Goal: Task Accomplishment & Management: Use online tool/utility

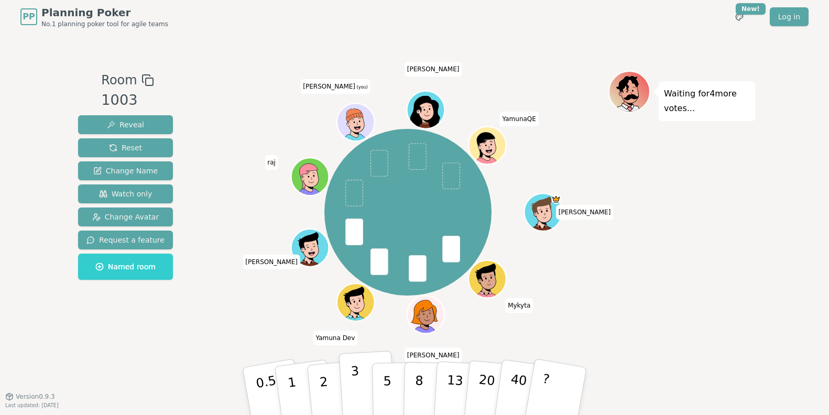
click at [354, 388] on p "3" at bounding box center [357, 392] width 12 height 57
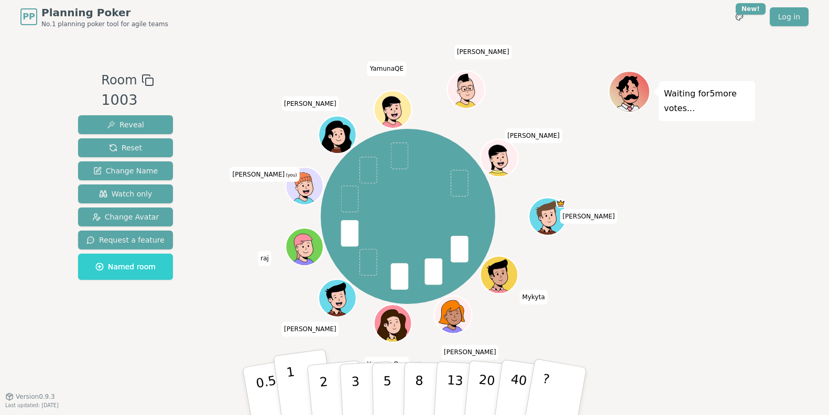
click at [296, 395] on p "1" at bounding box center [294, 392] width 16 height 57
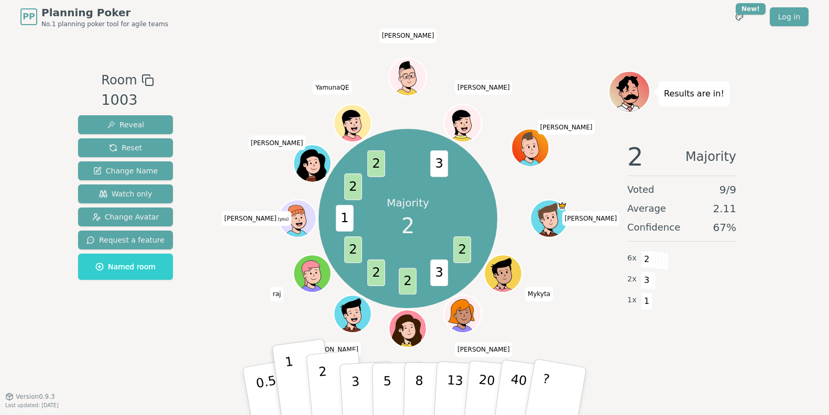
click at [331, 386] on button "2" at bounding box center [336, 391] width 60 height 83
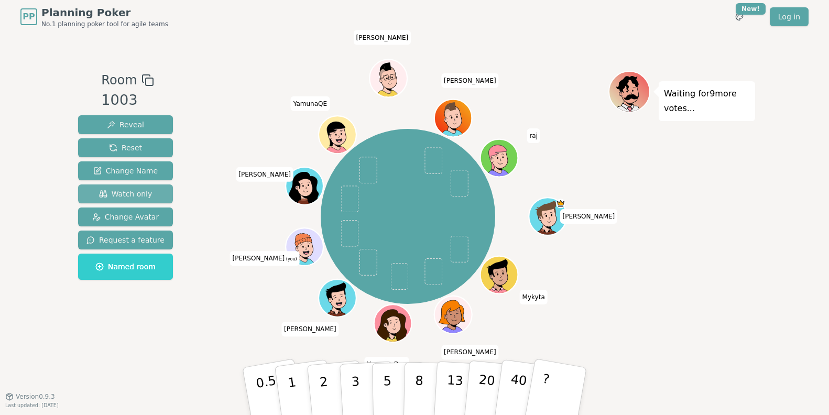
click at [118, 192] on span "Watch only" at bounding box center [125, 194] width 53 height 10
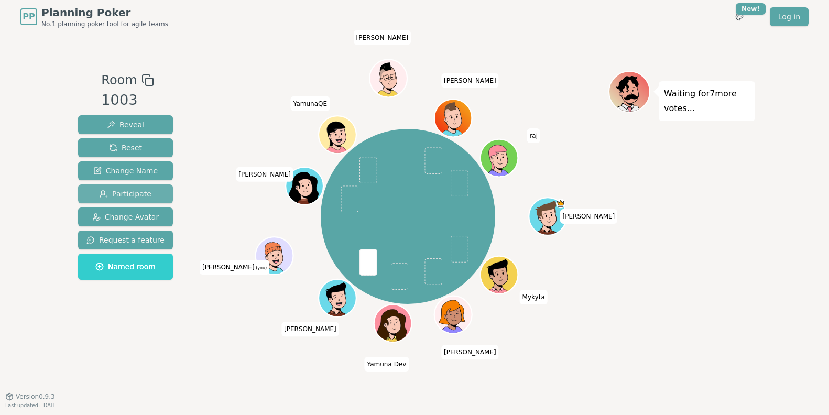
click at [113, 189] on span "Participate" at bounding box center [126, 194] width 52 height 10
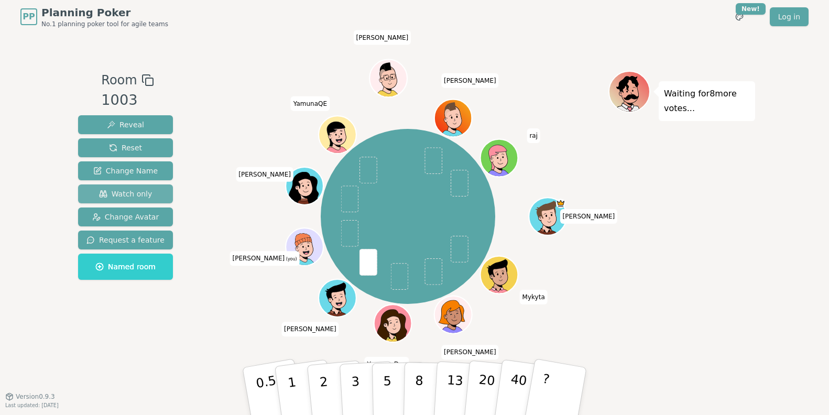
click at [113, 189] on span "Watch only" at bounding box center [125, 194] width 53 height 10
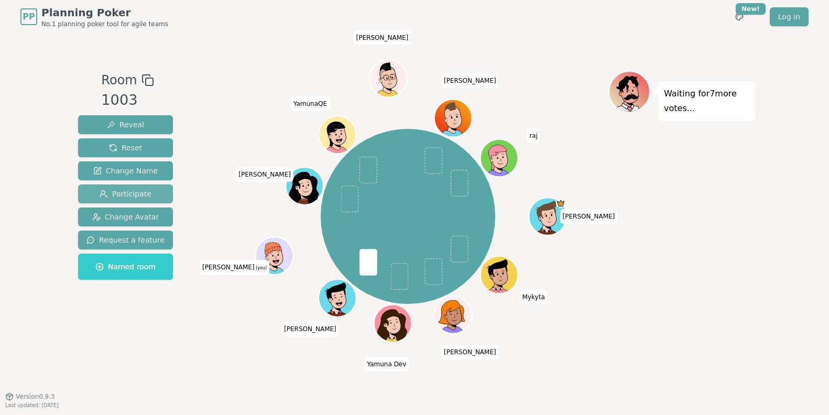
click at [113, 189] on span "Participate" at bounding box center [126, 194] width 52 height 10
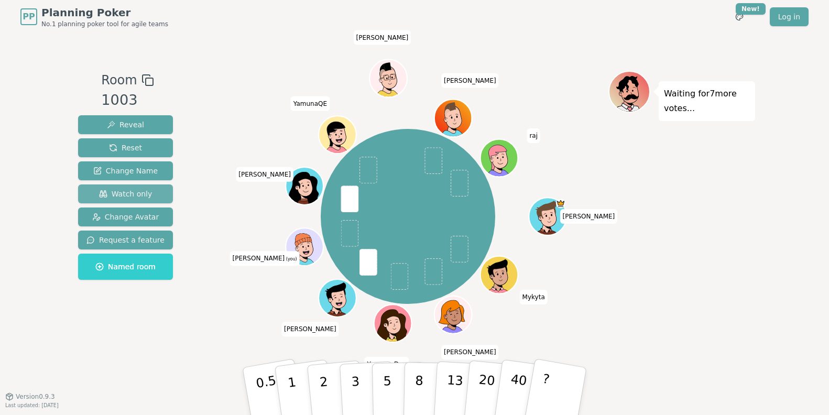
click at [113, 189] on span "Watch only" at bounding box center [125, 194] width 53 height 10
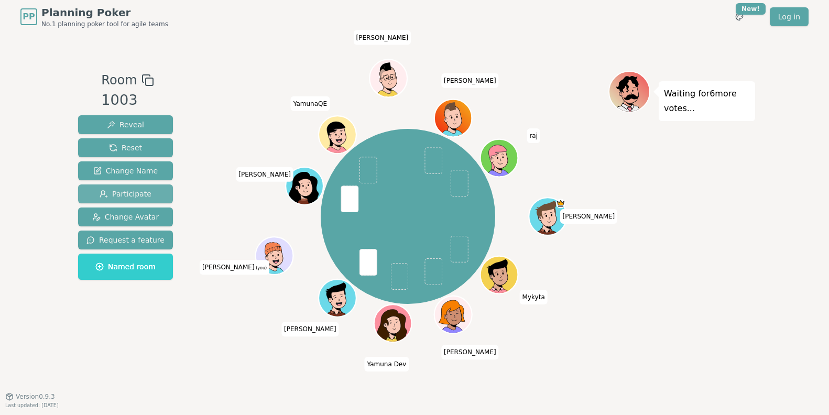
click at [113, 189] on span "Participate" at bounding box center [126, 194] width 52 height 10
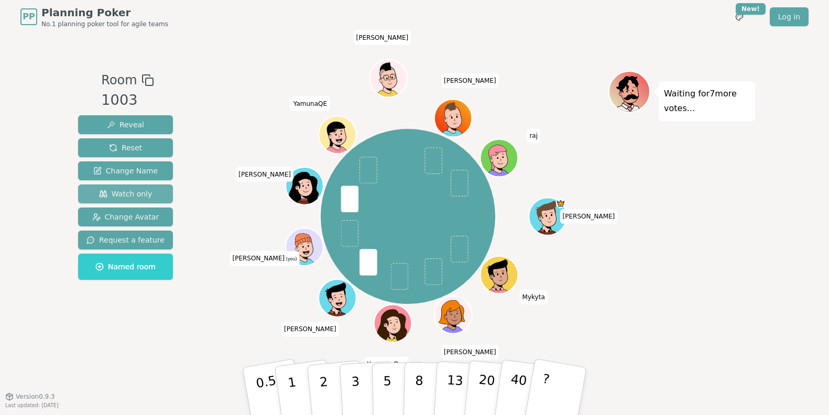
click at [113, 189] on span "Watch only" at bounding box center [125, 194] width 53 height 10
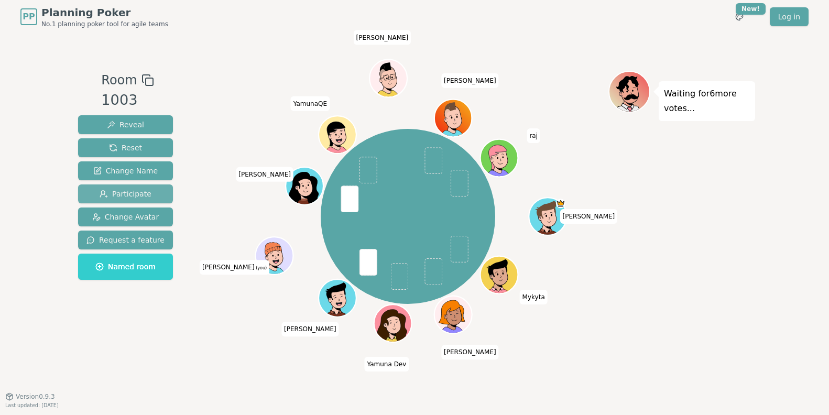
click at [113, 189] on span "Participate" at bounding box center [126, 194] width 52 height 10
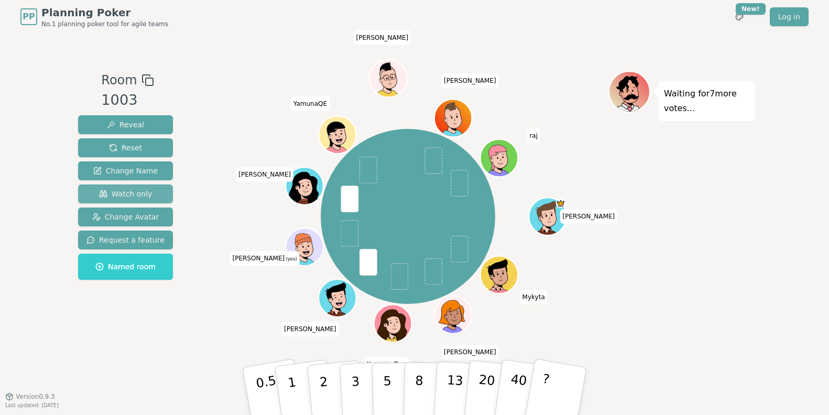
click at [113, 189] on span "Watch only" at bounding box center [125, 194] width 53 height 10
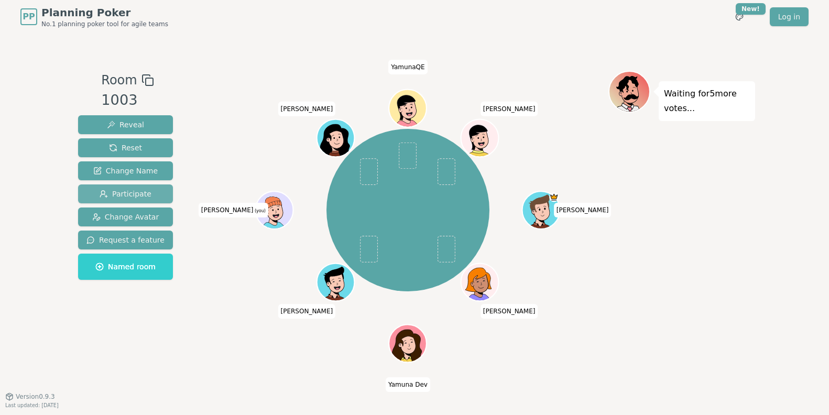
click at [116, 190] on span "Participate" at bounding box center [126, 194] width 52 height 10
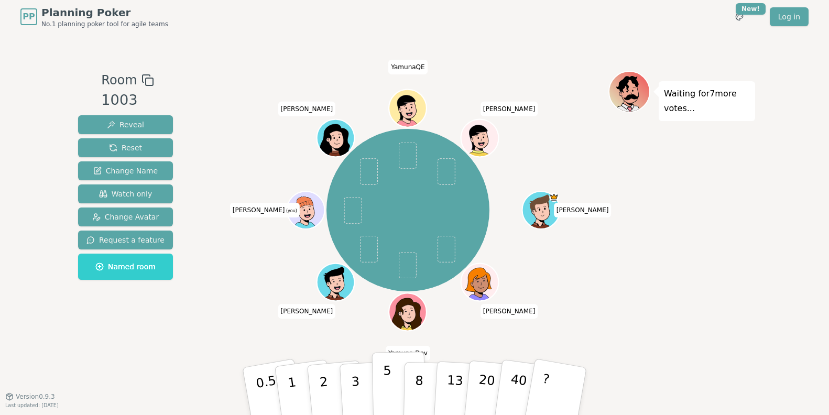
click at [387, 386] on p "5" at bounding box center [387, 391] width 9 height 57
